Goal: Book appointment/travel/reservation

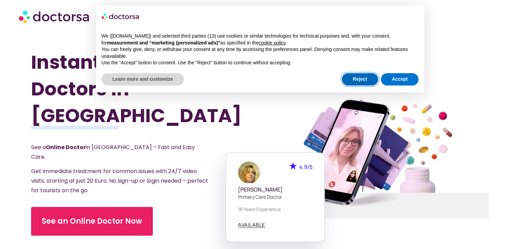
click at [342, 79] on button "Reject" at bounding box center [360, 79] width 36 height 12
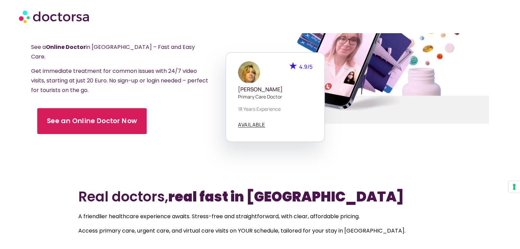
scroll to position [103, 0]
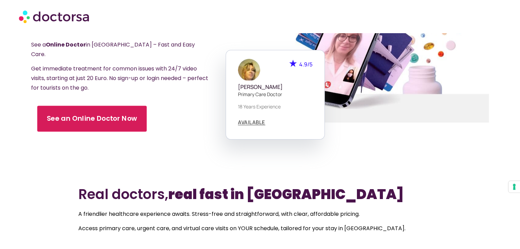
click at [63, 114] on span "See an Online Doctor Now" at bounding box center [92, 119] width 91 height 10
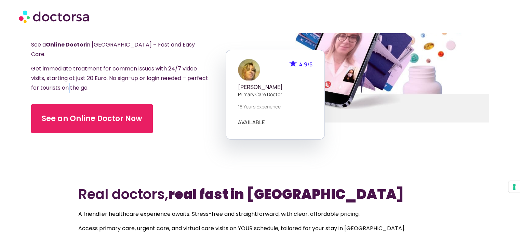
drag, startPoint x: 173, startPoint y: 1, endPoint x: 91, endPoint y: 78, distance: 113.2
click at [91, 78] on div "See a Online Doctor in Spain – Fast and Easy Care. Get immediate treatment for …" at bounding box center [128, 69] width 195 height 58
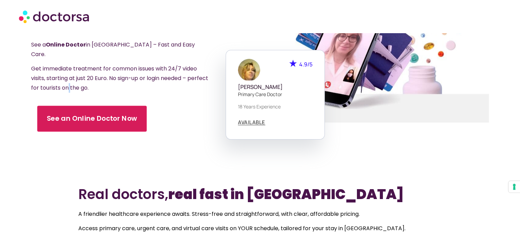
click at [92, 106] on link "See an Online Doctor Now" at bounding box center [91, 119] width 109 height 26
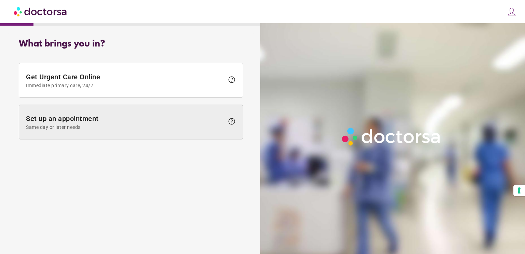
click at [104, 112] on span at bounding box center [131, 122] width 224 height 34
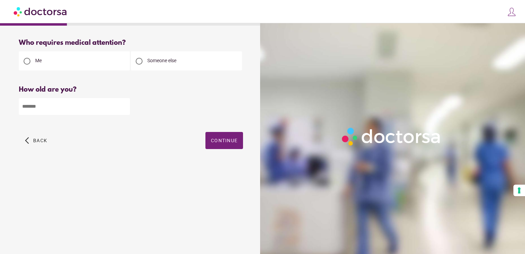
click at [92, 113] on input "number" at bounding box center [74, 106] width 111 height 17
type input "**"
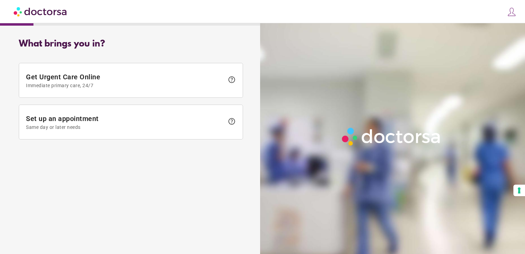
click at [95, 144] on div "What brings you in? Get Urgent Care Online Immediate primary care, 24/7 help Se…" at bounding box center [131, 91] width 246 height 115
